Goal: Information Seeking & Learning: Learn about a topic

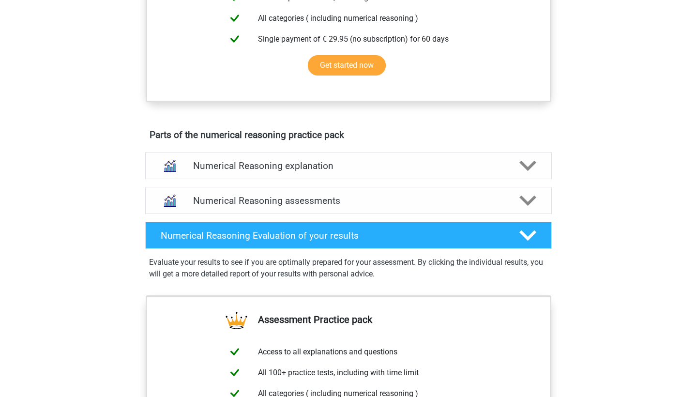
scroll to position [435, 0]
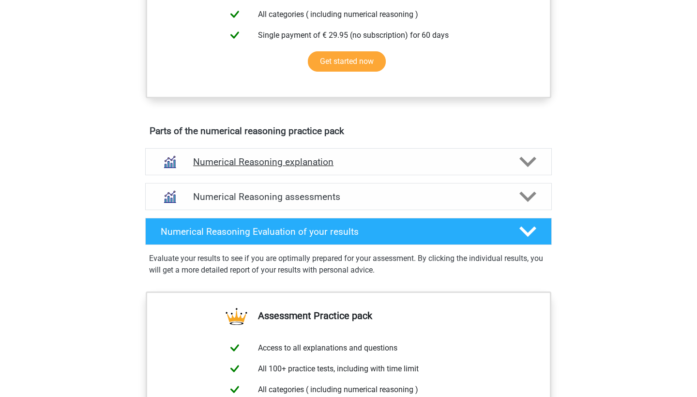
click at [252, 168] on h4 "Numerical Reasoning explanation" at bounding box center [348, 161] width 311 height 11
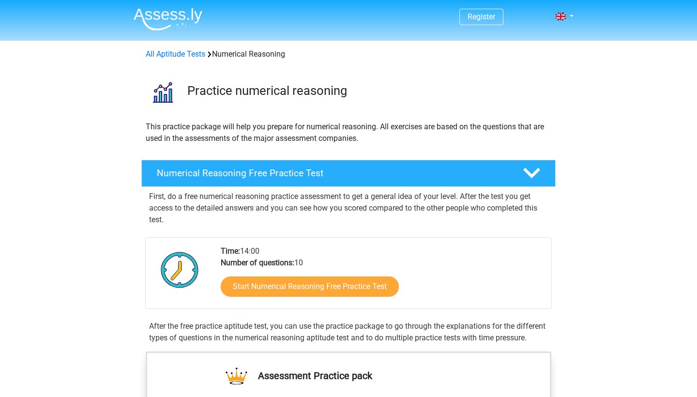
scroll to position [0, 0]
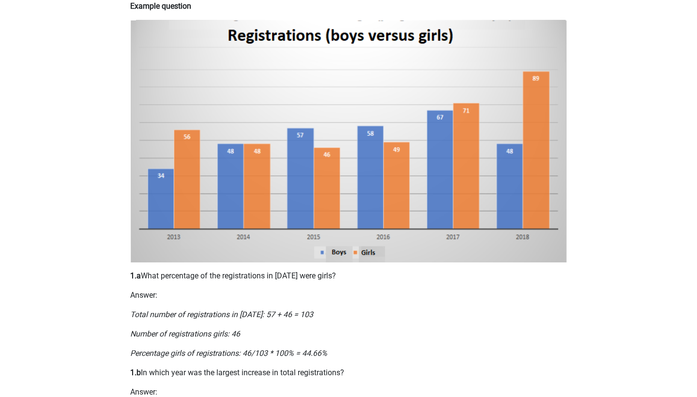
scroll to position [193, 0]
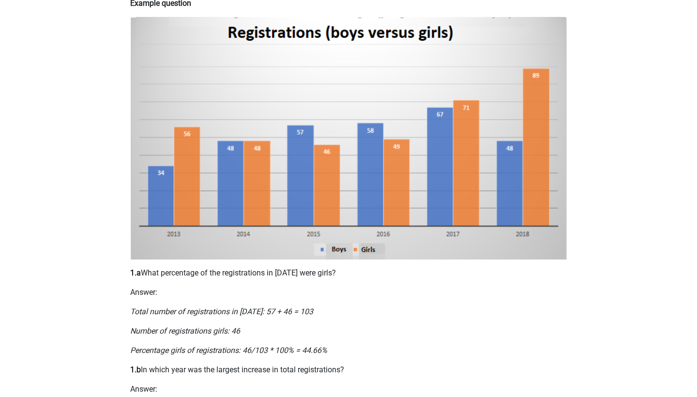
click at [603, 90] on div "Register Nederlands English" at bounding box center [348, 401] width 697 height 1188
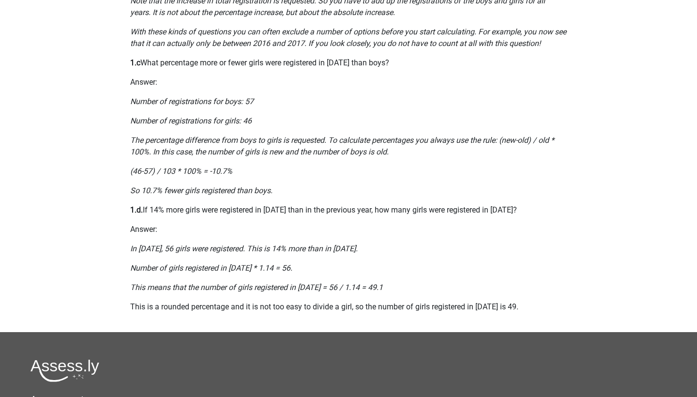
scroll to position [602, 0]
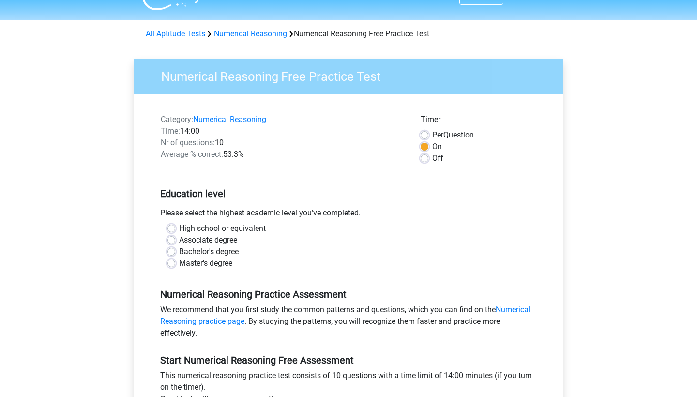
scroll to position [24, 0]
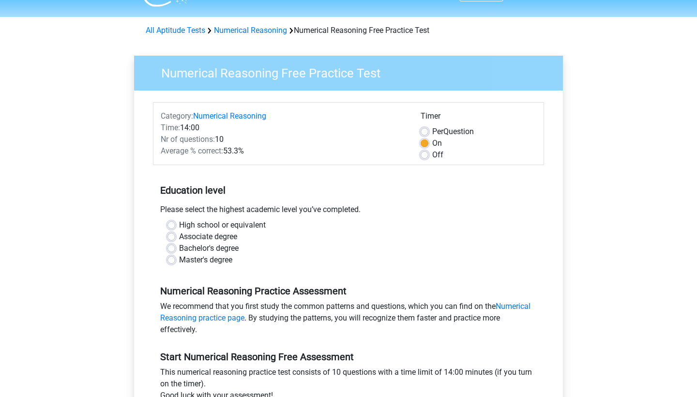
click at [432, 154] on label "Off" at bounding box center [437, 155] width 11 height 12
click at [425, 154] on input "Off" at bounding box center [425, 154] width 8 height 10
radio input "true"
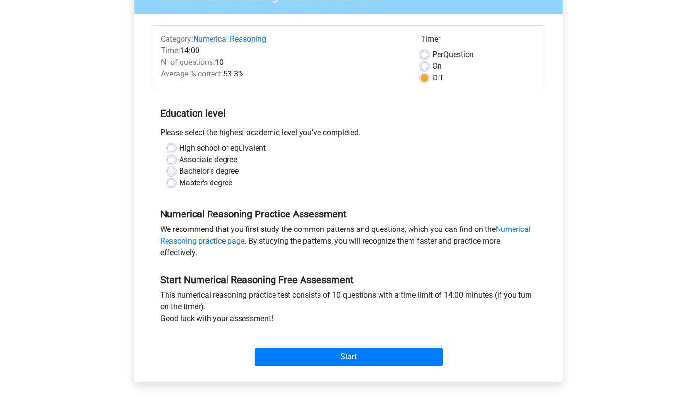
scroll to position [102, 0]
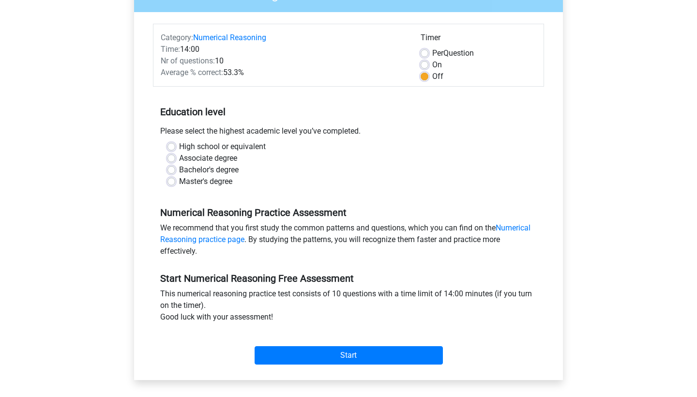
click at [179, 183] on label "Master's degree" at bounding box center [205, 182] width 53 height 12
click at [169, 183] on input "Master's degree" at bounding box center [172, 181] width 8 height 10
radio input "true"
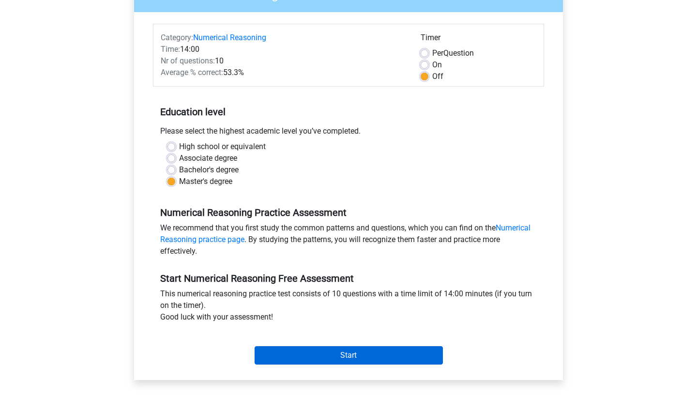
click at [324, 360] on input "Start" at bounding box center [349, 355] width 188 height 18
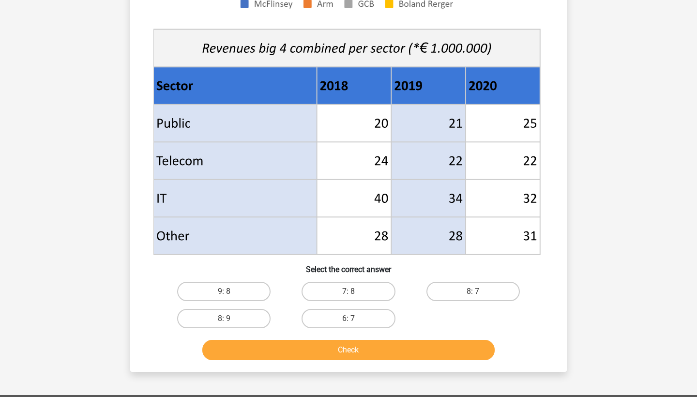
scroll to position [330, 0]
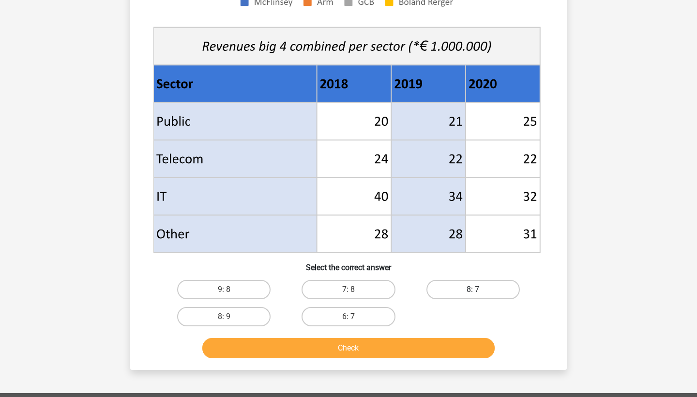
click at [503, 289] on label "8: 7" at bounding box center [473, 289] width 93 height 19
click at [479, 289] on input "8: 7" at bounding box center [476, 292] width 6 height 6
radio input "true"
click at [402, 345] on button "Check" at bounding box center [348, 348] width 293 height 20
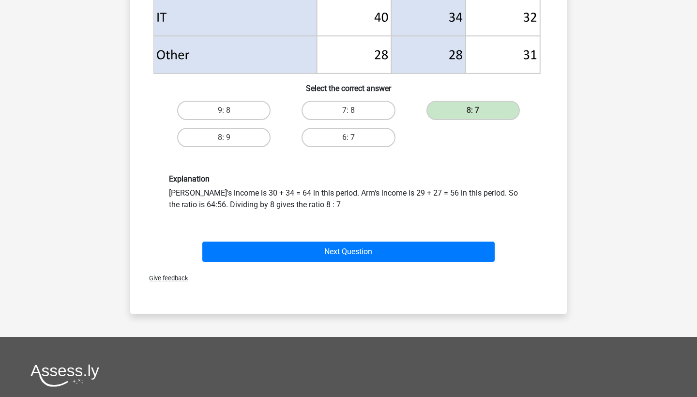
scroll to position [560, 0]
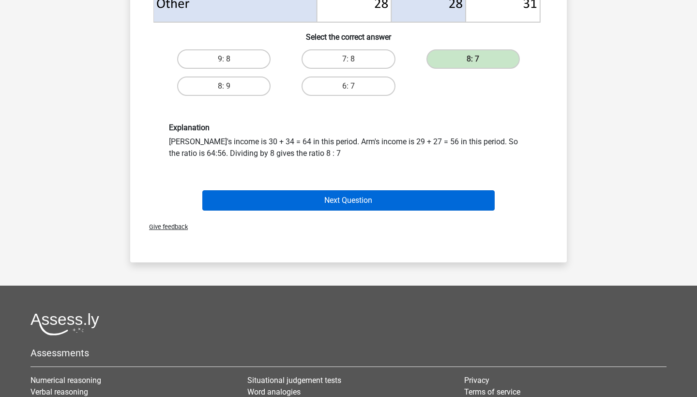
click at [365, 200] on button "Next Question" at bounding box center [348, 200] width 293 height 20
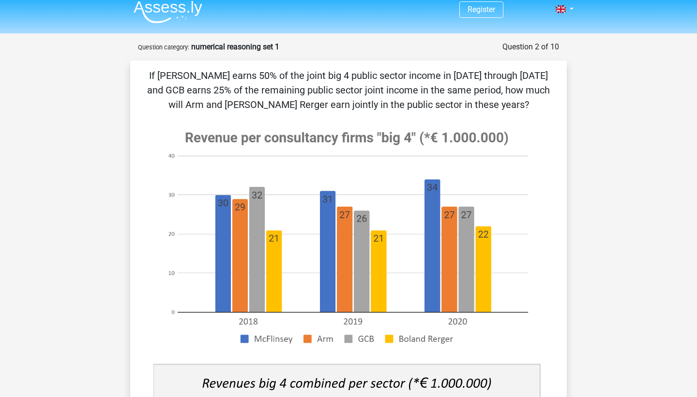
scroll to position [7, 0]
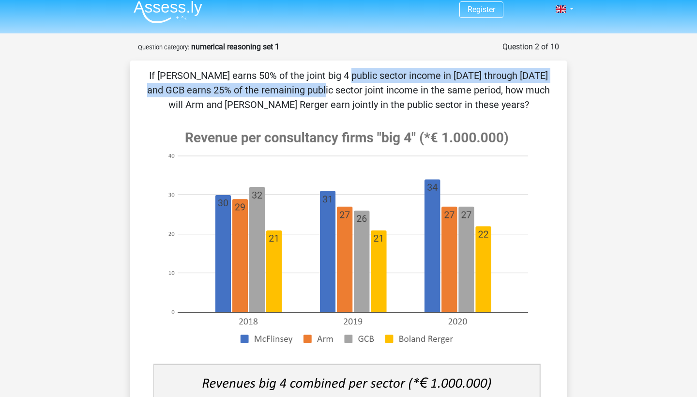
drag, startPoint x: 146, startPoint y: 76, endPoint x: 514, endPoint y: 76, distance: 367.9
click at [514, 76] on p "If [PERSON_NAME] earns 50% of the joint big 4 public sector income in [DATE] th…" at bounding box center [349, 90] width 406 height 44
copy p "If [PERSON_NAME] earns 50% of the joint big 4 public sector income in [DATE] th…"
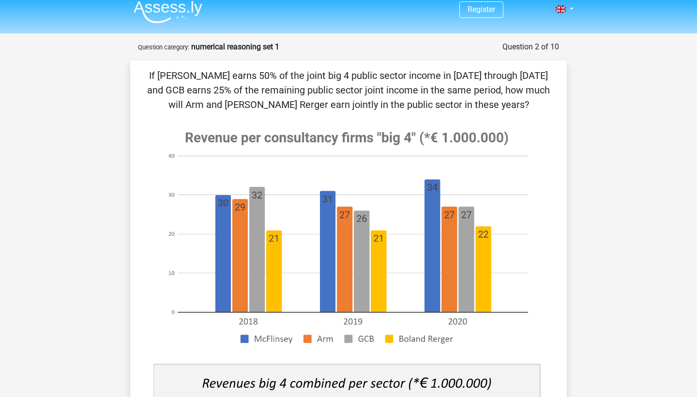
click at [496, 115] on div "If [PERSON_NAME] earns 50% of the joint big 4 public sector income in [DATE] th…" at bounding box center [348, 383] width 429 height 631
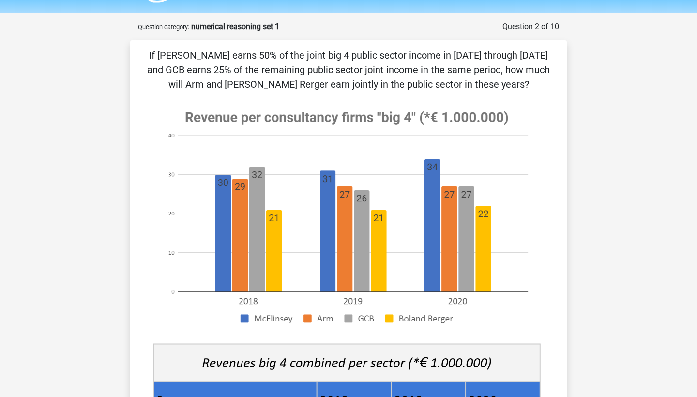
scroll to position [8, 0]
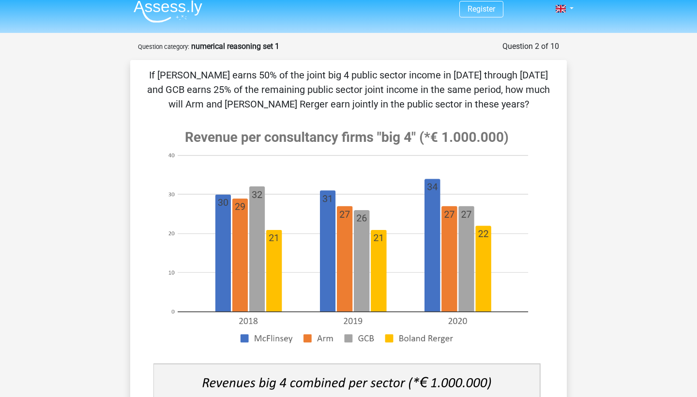
drag, startPoint x: 145, startPoint y: 74, endPoint x: 500, endPoint y: 100, distance: 355.8
click at [500, 100] on div "If [PERSON_NAME] earns 50% of the joint big 4 public sector income in [DATE] th…" at bounding box center [348, 383] width 429 height 631
copy p "If [PERSON_NAME] earns 50% of the joint big 4 public sector income in [DATE] th…"
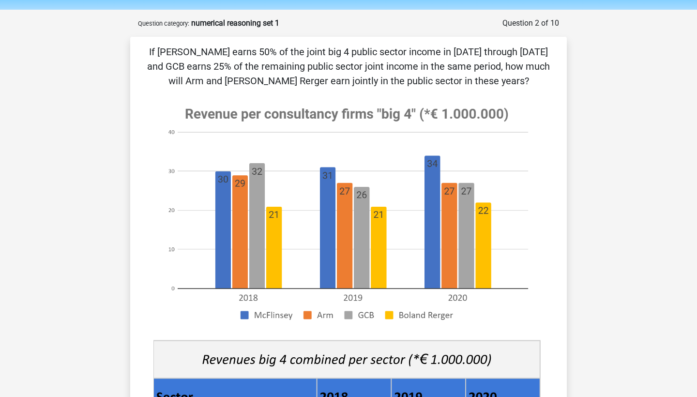
scroll to position [35, 0]
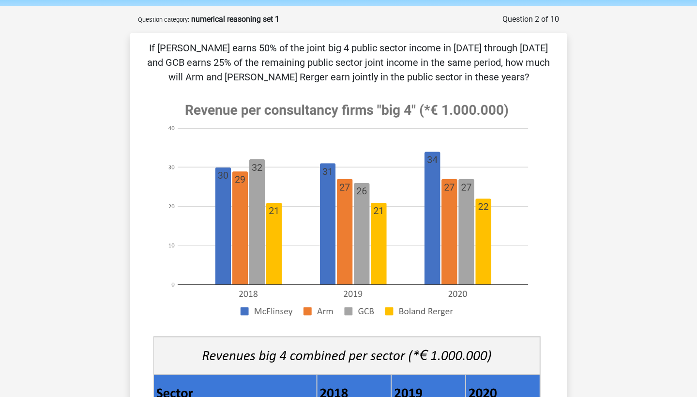
click at [384, 55] on p "If [PERSON_NAME] earns 50% of the joint big 4 public sector income in [DATE] th…" at bounding box center [349, 63] width 406 height 44
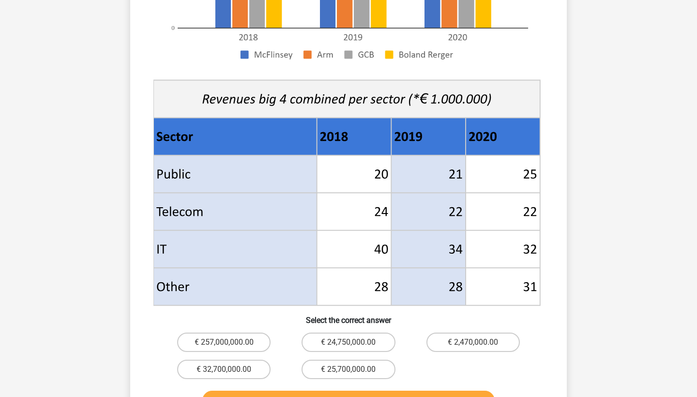
scroll to position [404, 0]
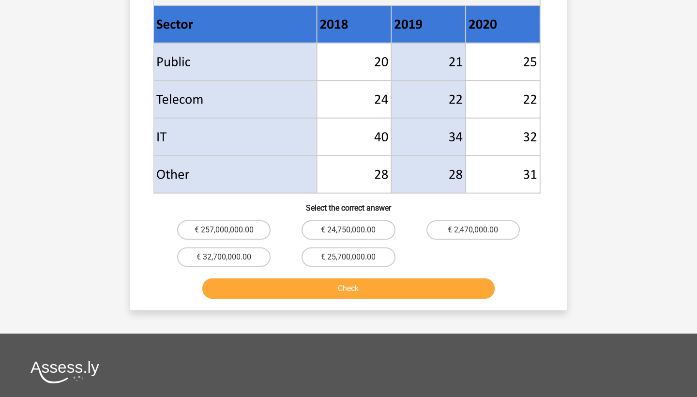
drag, startPoint x: 495, startPoint y: 17, endPoint x: 599, endPoint y: 120, distance: 146.2
click at [599, 120] on div "Register Nederlands English" at bounding box center [348, 92] width 697 height 993
click at [470, 230] on label "€ 2,470,000.00" at bounding box center [473, 229] width 93 height 19
click at [473, 230] on input "€ 2,470,000.00" at bounding box center [476, 233] width 6 height 6
radio input "true"
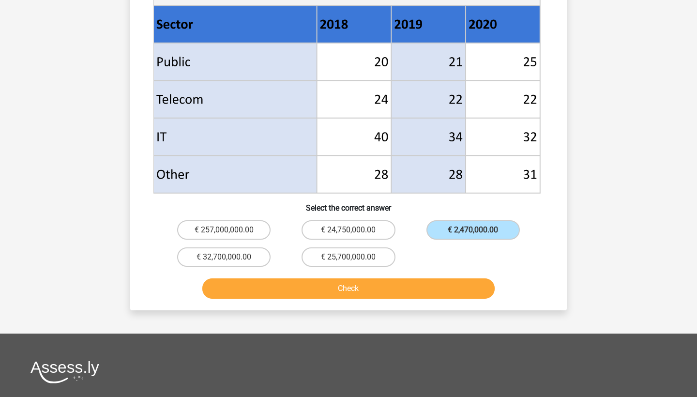
click at [359, 293] on button "Check" at bounding box center [348, 288] width 293 height 20
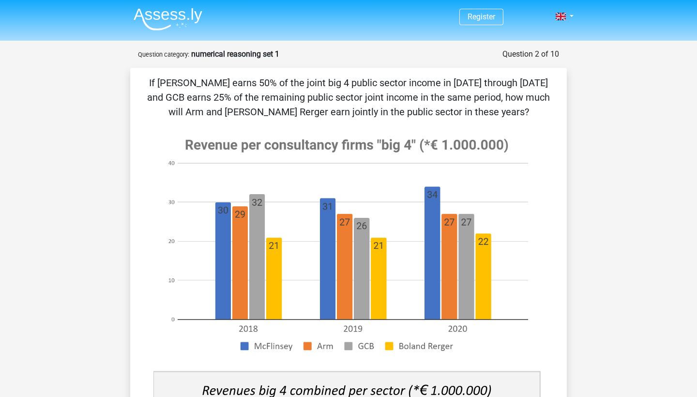
scroll to position [0, 0]
drag, startPoint x: 300, startPoint y: 84, endPoint x: 457, endPoint y: 83, distance: 157.3
click at [457, 83] on p "If [PERSON_NAME] earns 50% of the joint big 4 public sector income in [DATE] th…" at bounding box center [349, 98] width 406 height 44
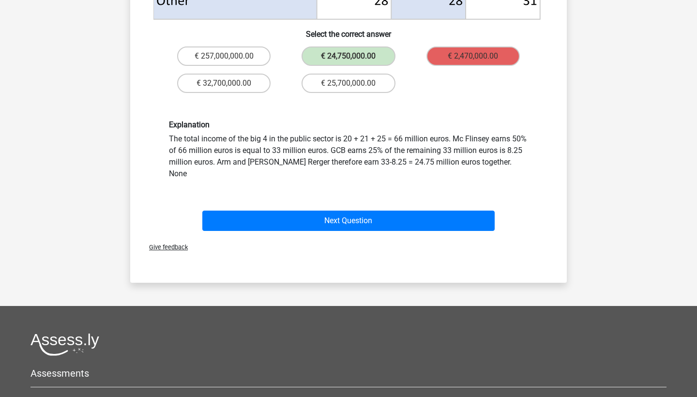
scroll to position [569, 0]
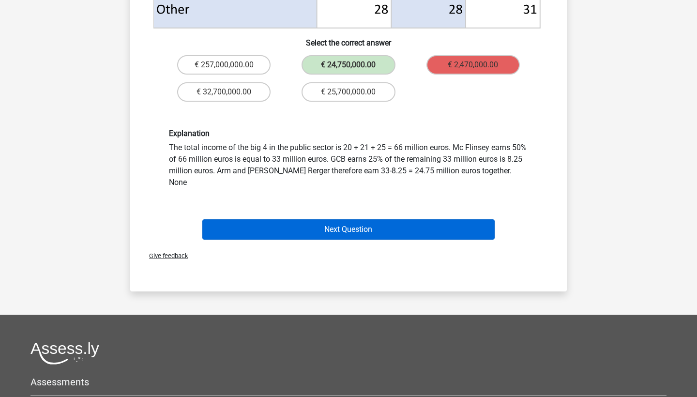
click at [354, 219] on button "Next Question" at bounding box center [348, 229] width 293 height 20
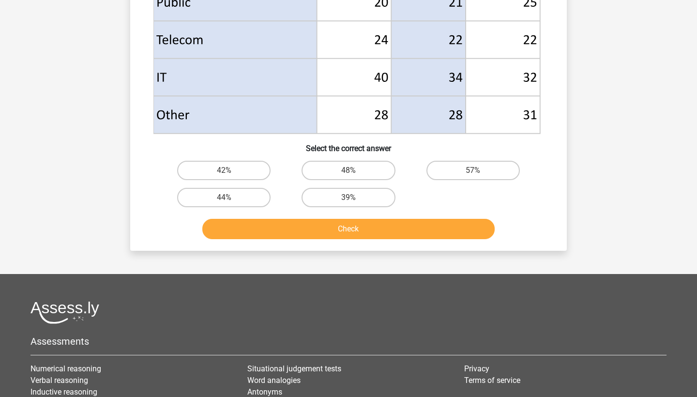
scroll to position [486, 0]
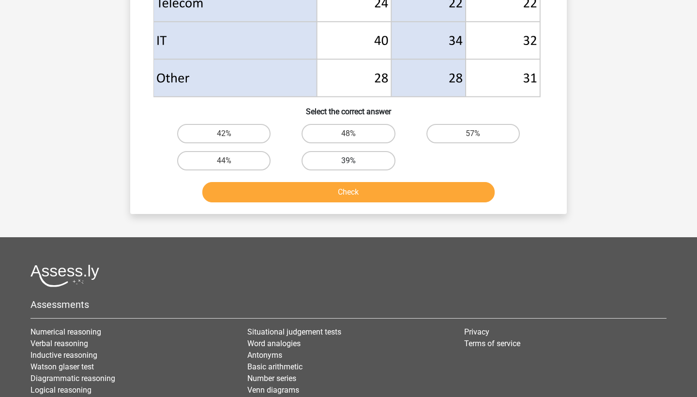
click at [342, 157] on label "39%" at bounding box center [348, 160] width 93 height 19
click at [349, 161] on input "39%" at bounding box center [352, 164] width 6 height 6
radio input "true"
click at [353, 198] on button "Check" at bounding box center [348, 192] width 293 height 20
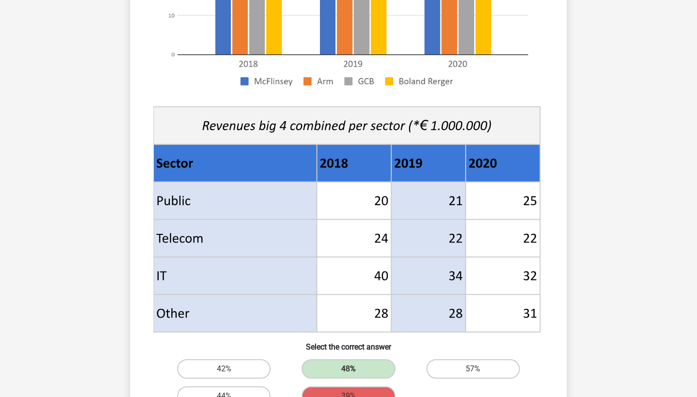
scroll to position [101, 0]
